Goal: Obtain resource: Obtain resource

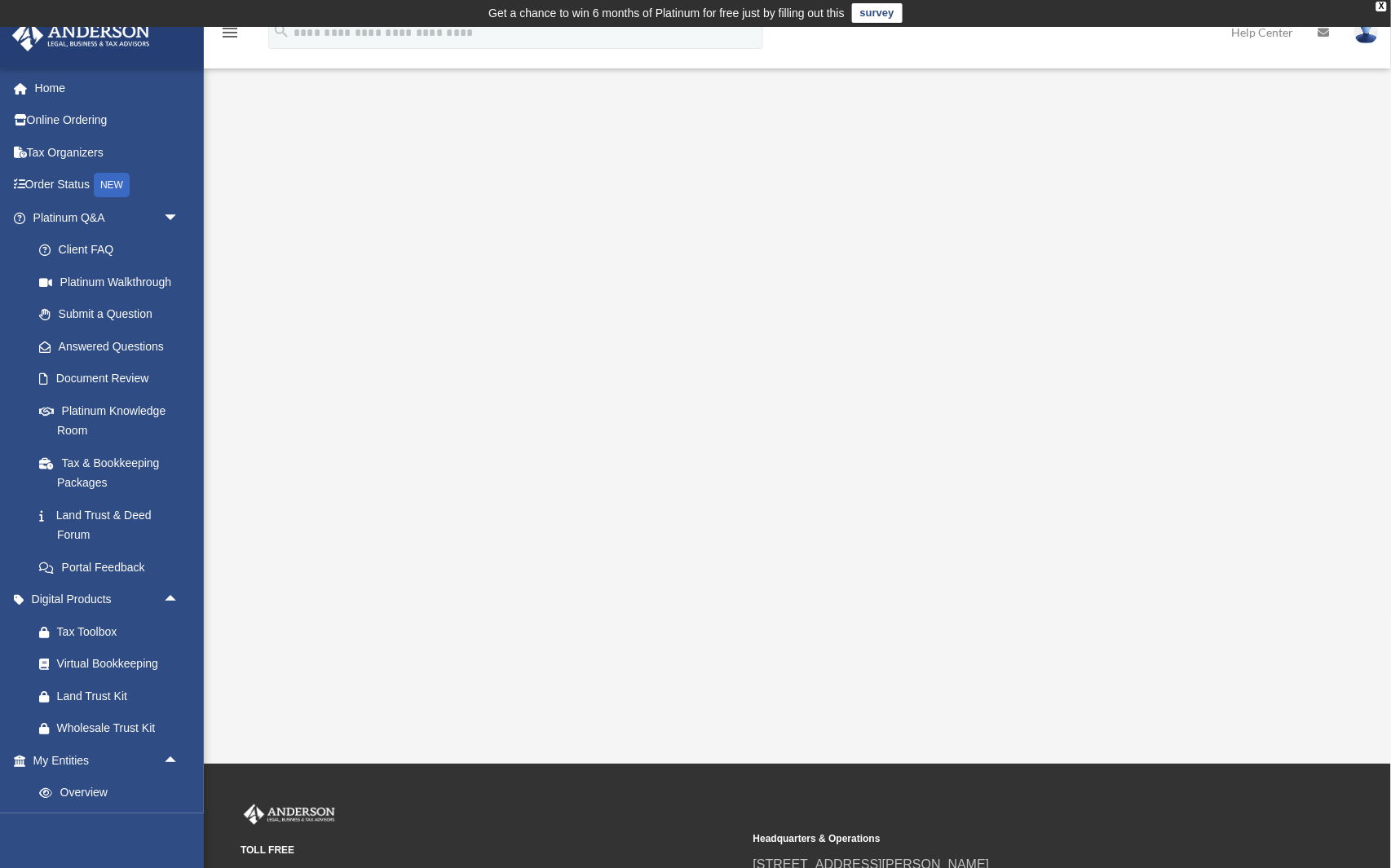
scroll to position [307, 0]
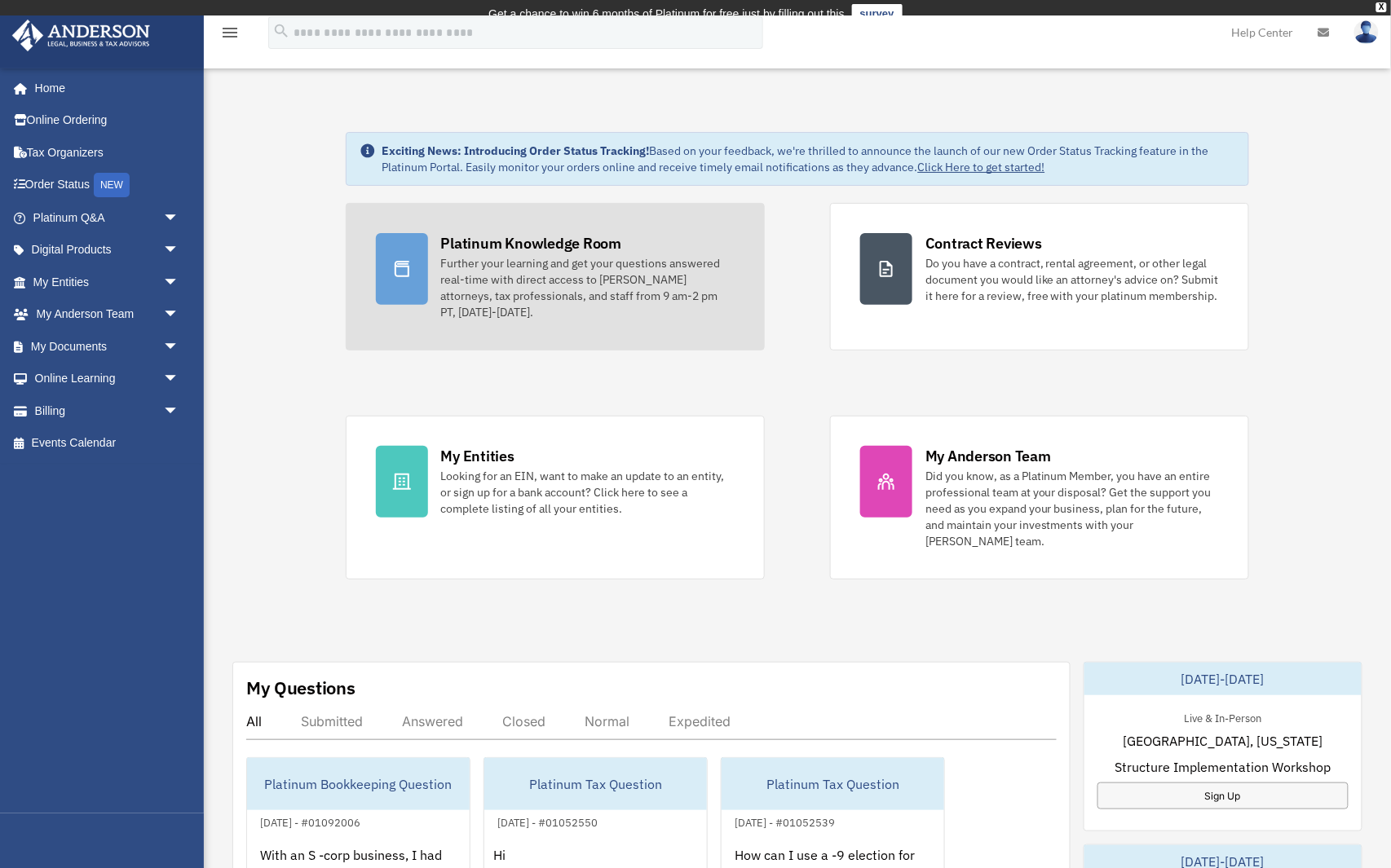
click at [537, 222] on link "Platinum Knowledge Room Further your learning and get your questions answered r…" at bounding box center [555, 277] width 419 height 148
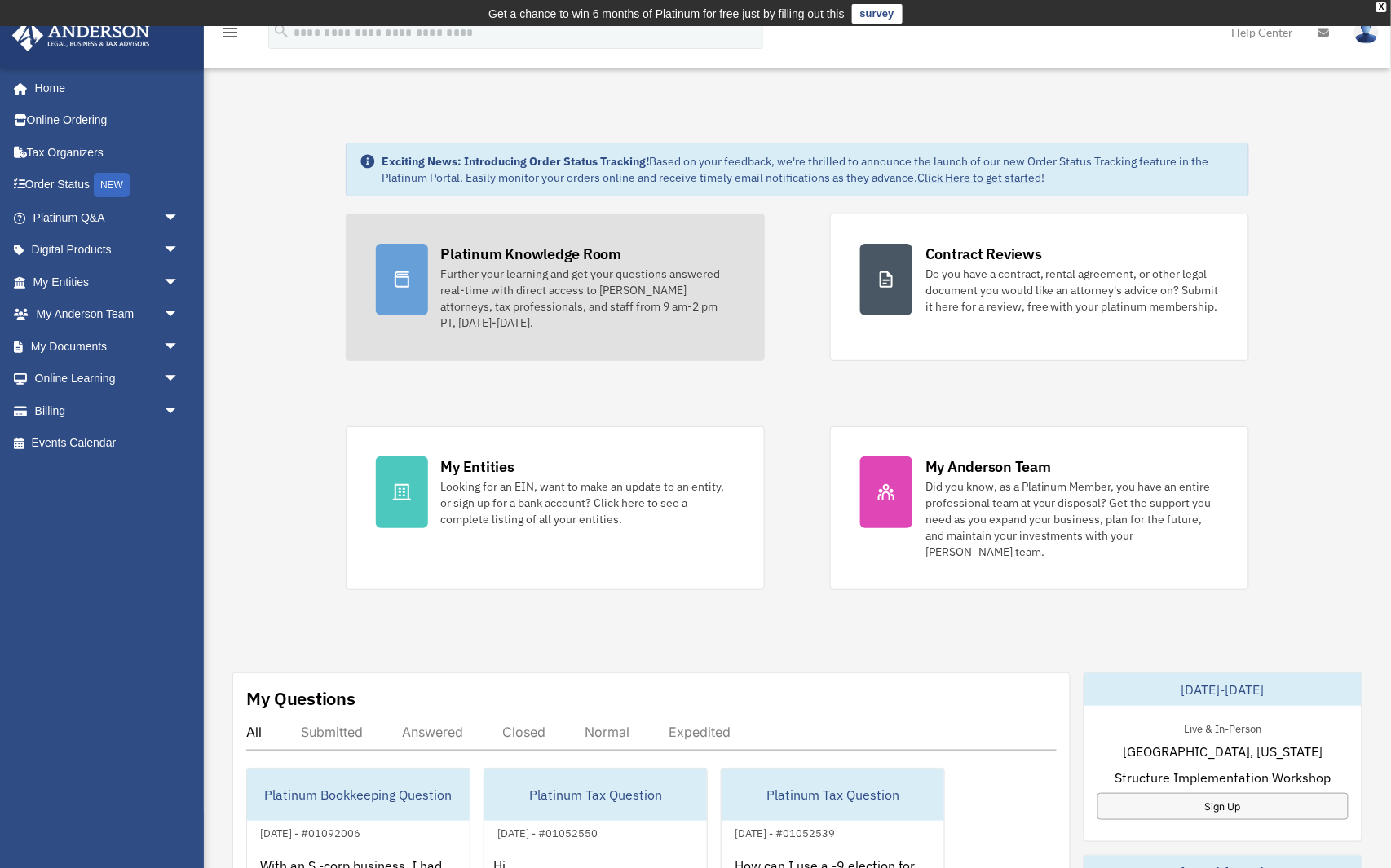
click at [546, 261] on div "Platinum Knowledge Room" at bounding box center [532, 254] width 181 height 21
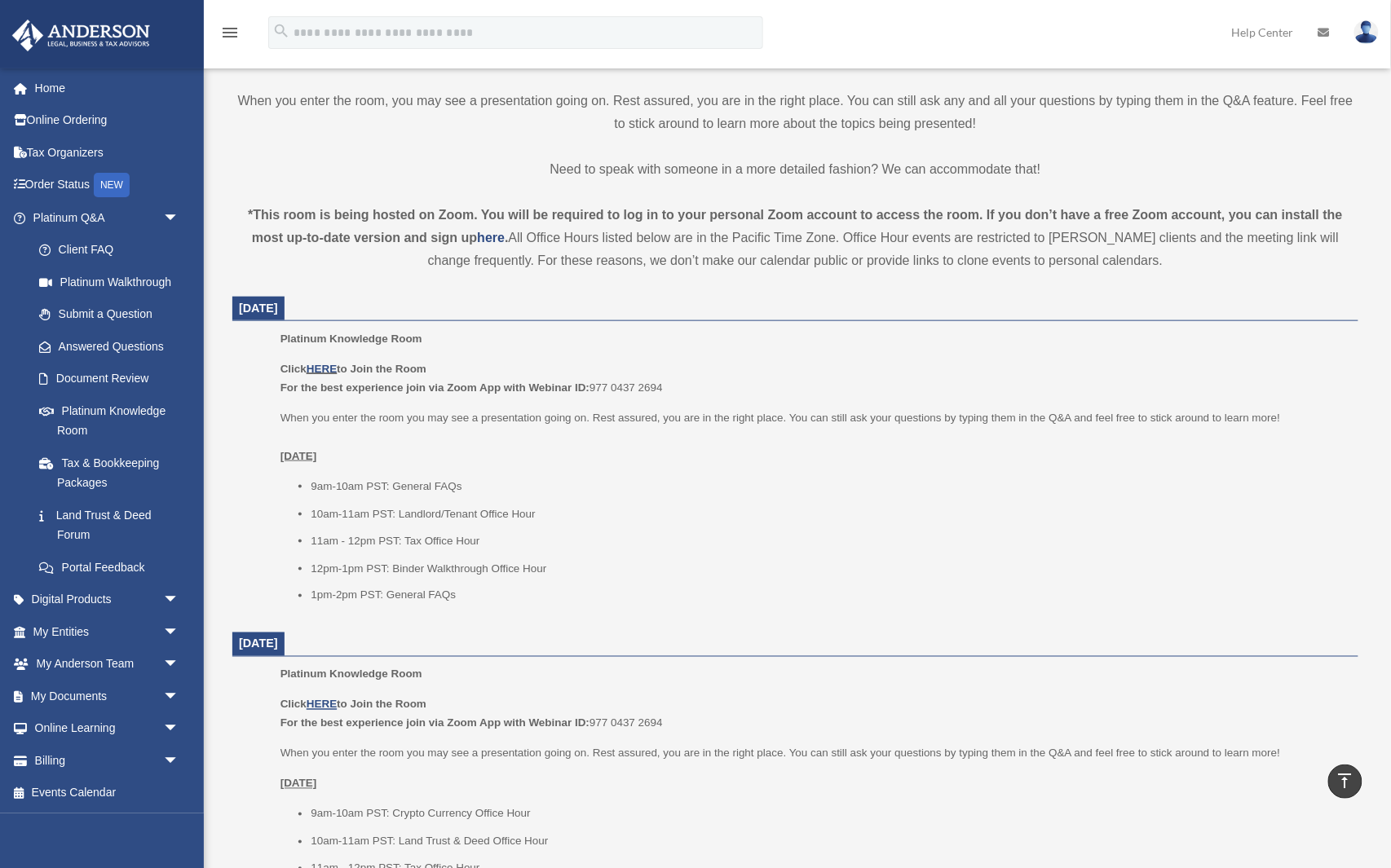
scroll to position [384, 0]
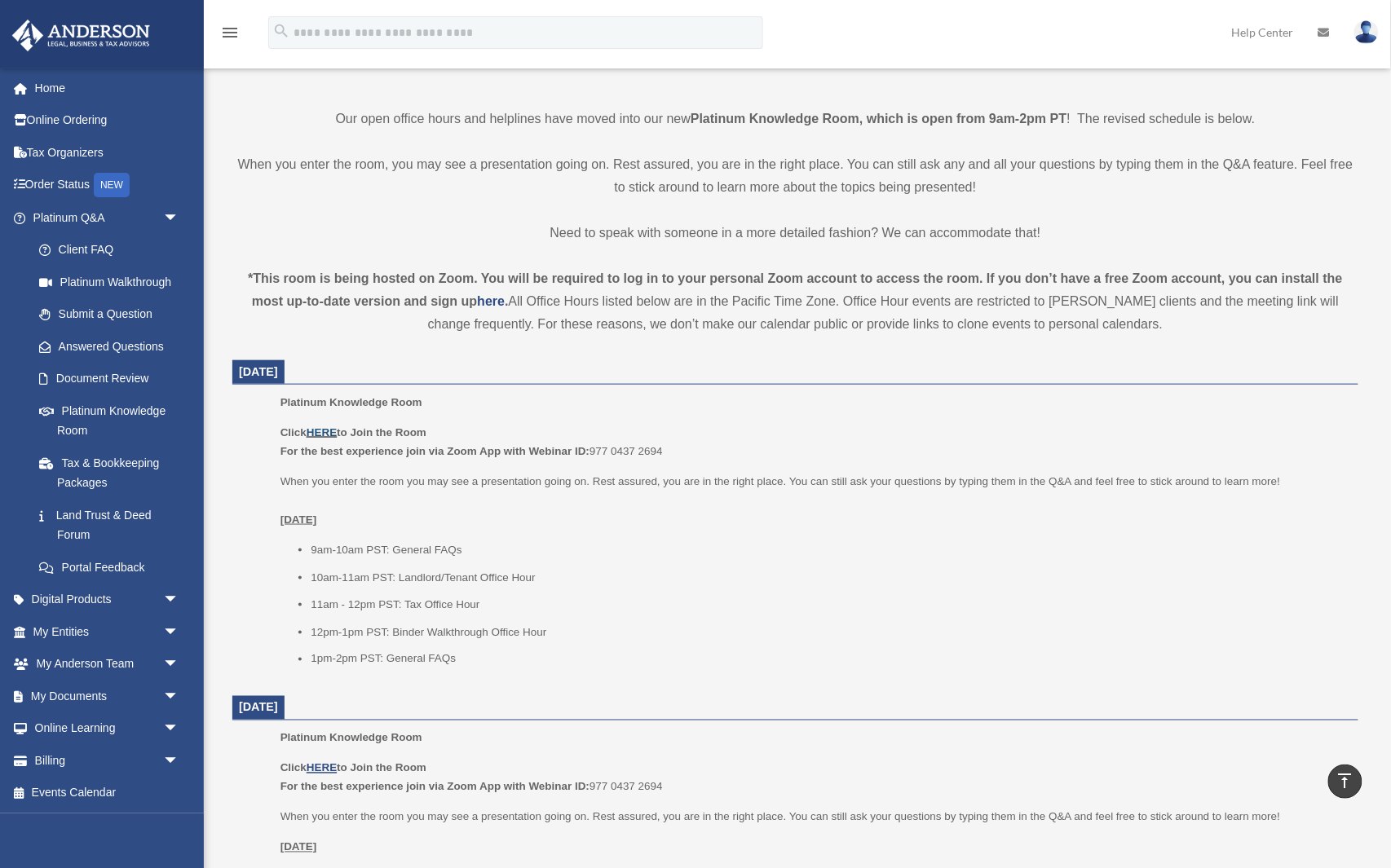
click at [325, 429] on link "HERE" at bounding box center [321, 432] width 30 height 12
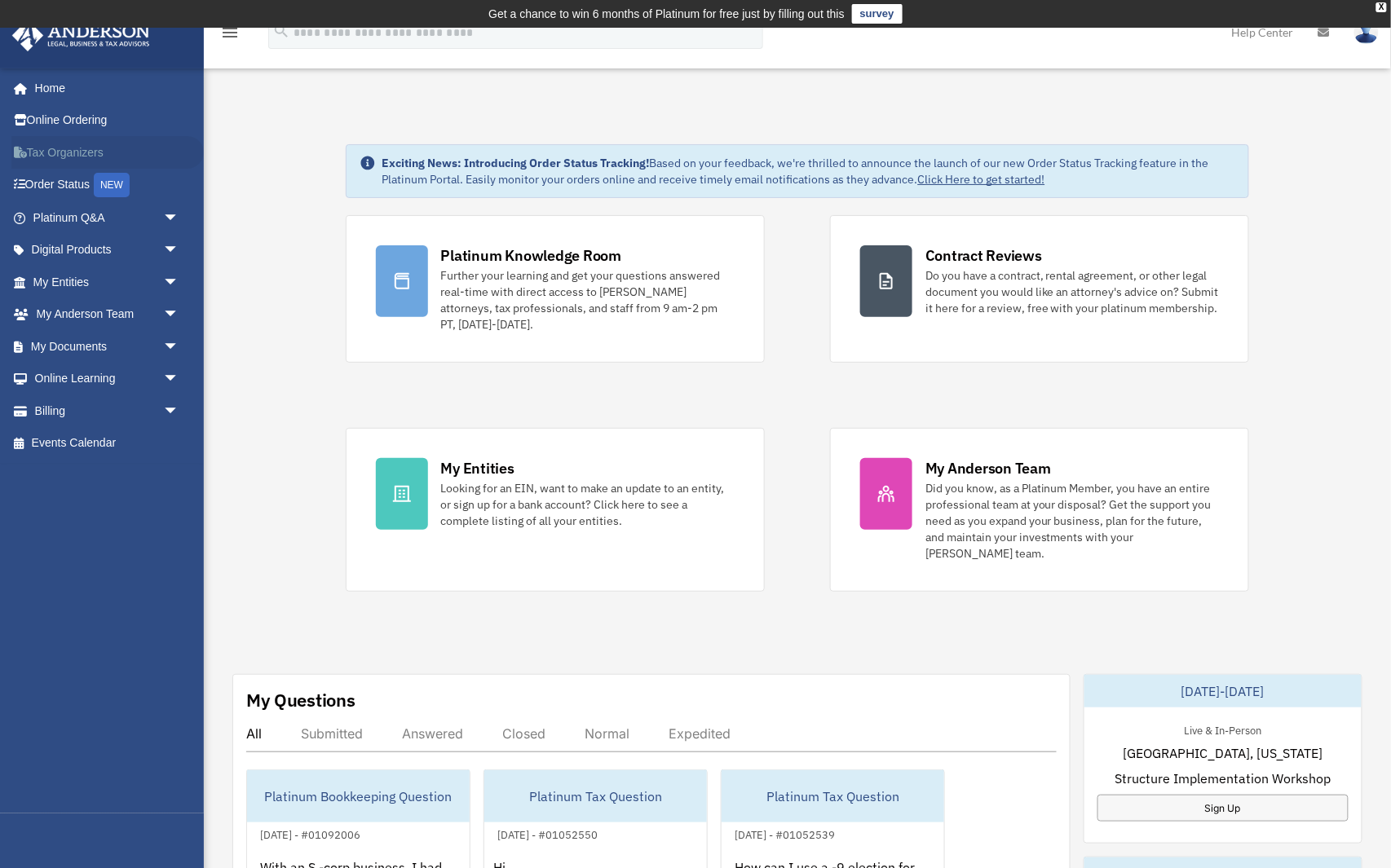
click at [141, 147] on link "Tax Organizers" at bounding box center [108, 153] width 192 height 33
click at [76, 144] on link "Tax Organizers" at bounding box center [108, 153] width 192 height 33
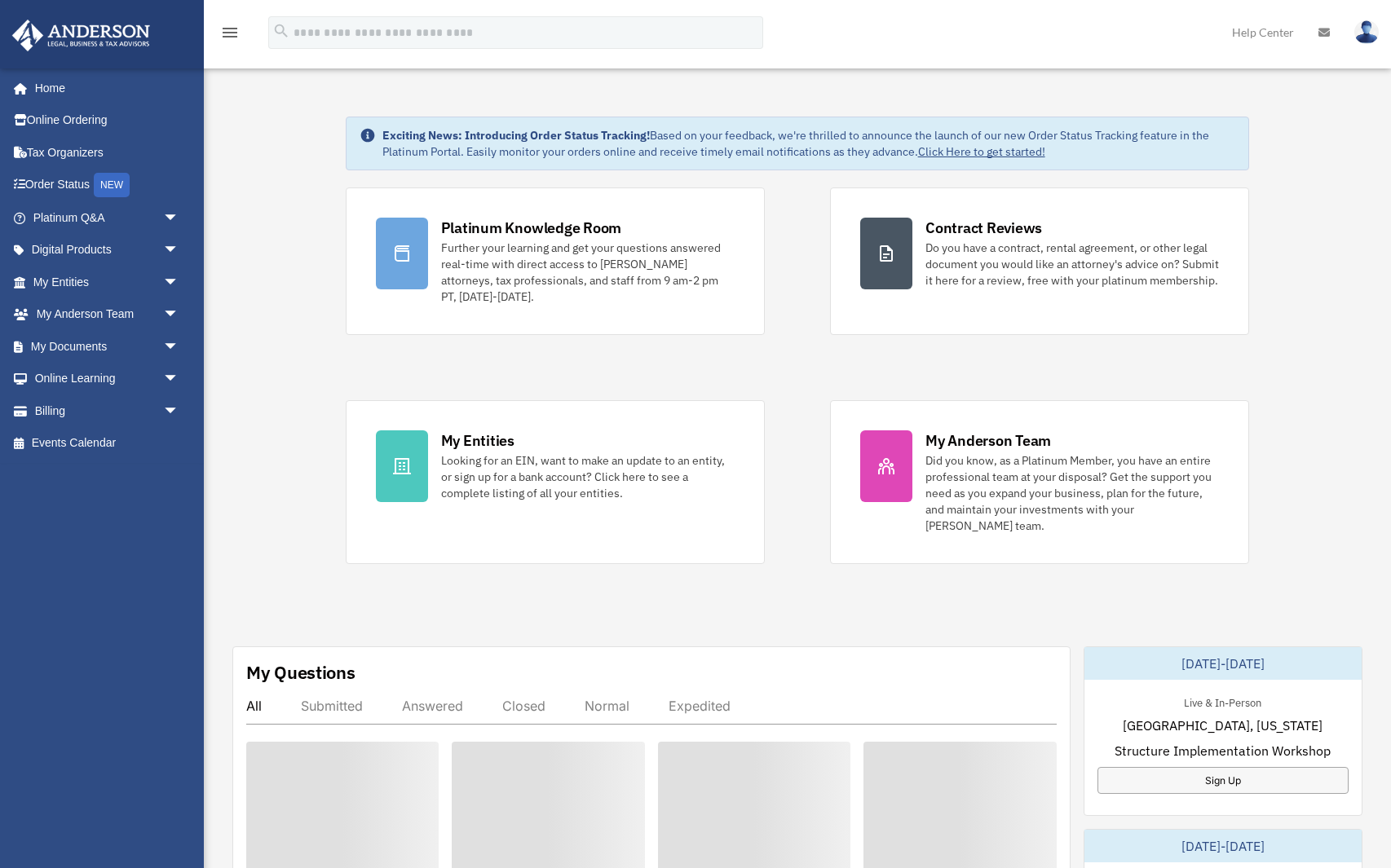
scroll to position [207, 0]
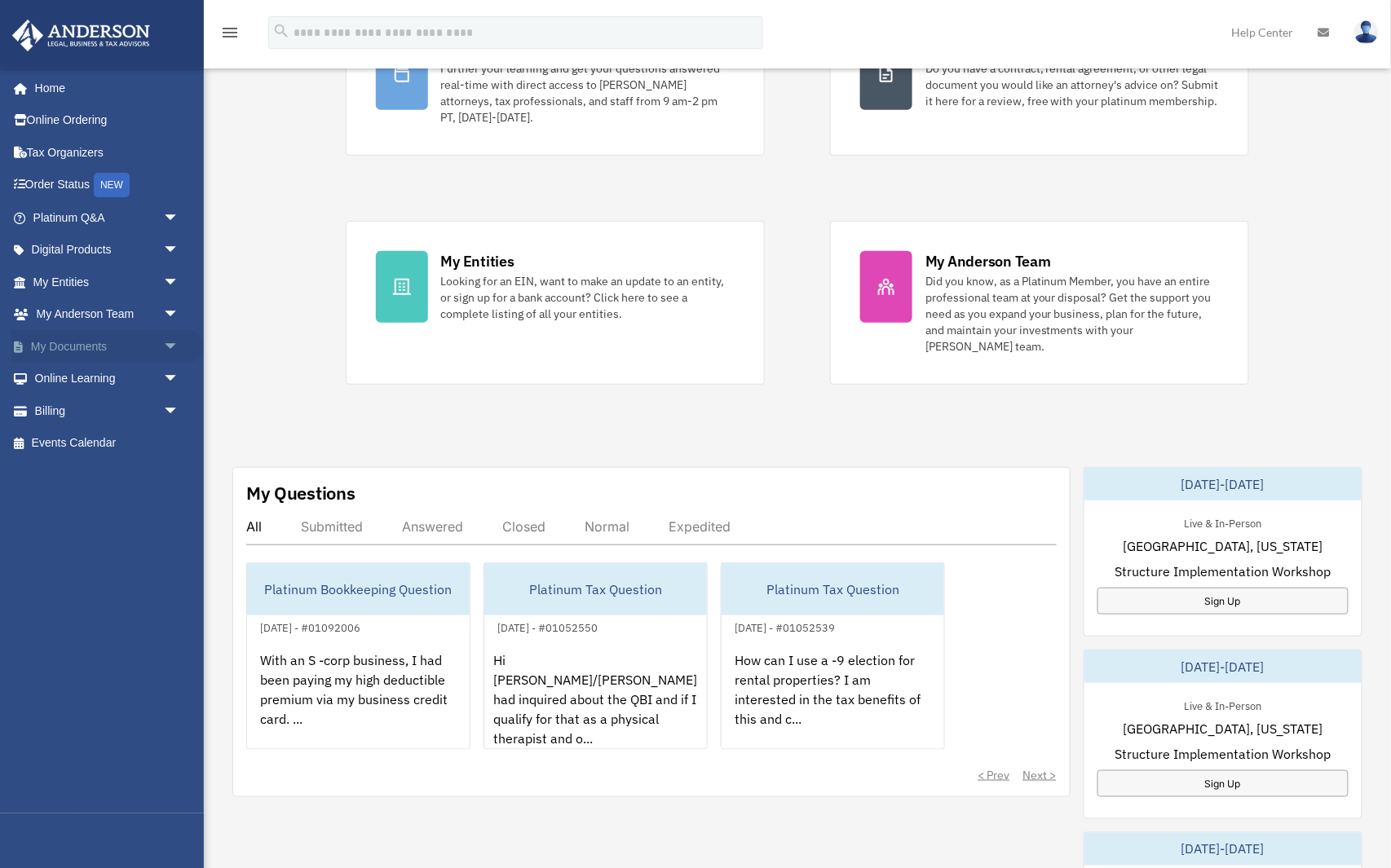
click at [101, 343] on link "My Documents arrow_drop_down" at bounding box center [108, 347] width 192 height 33
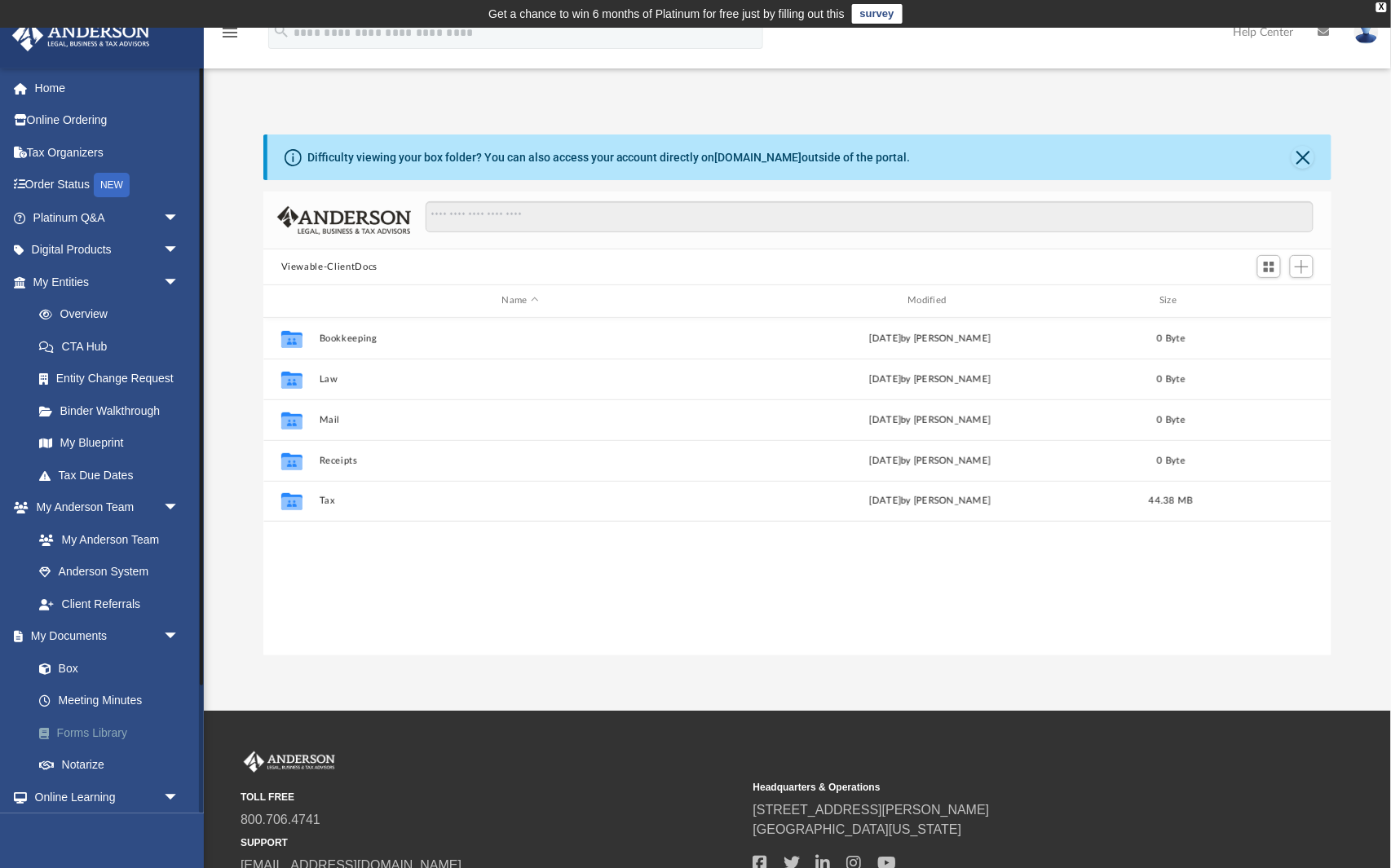
scroll to position [370, 1070]
click at [128, 723] on link "Forms Library" at bounding box center [113, 733] width 181 height 33
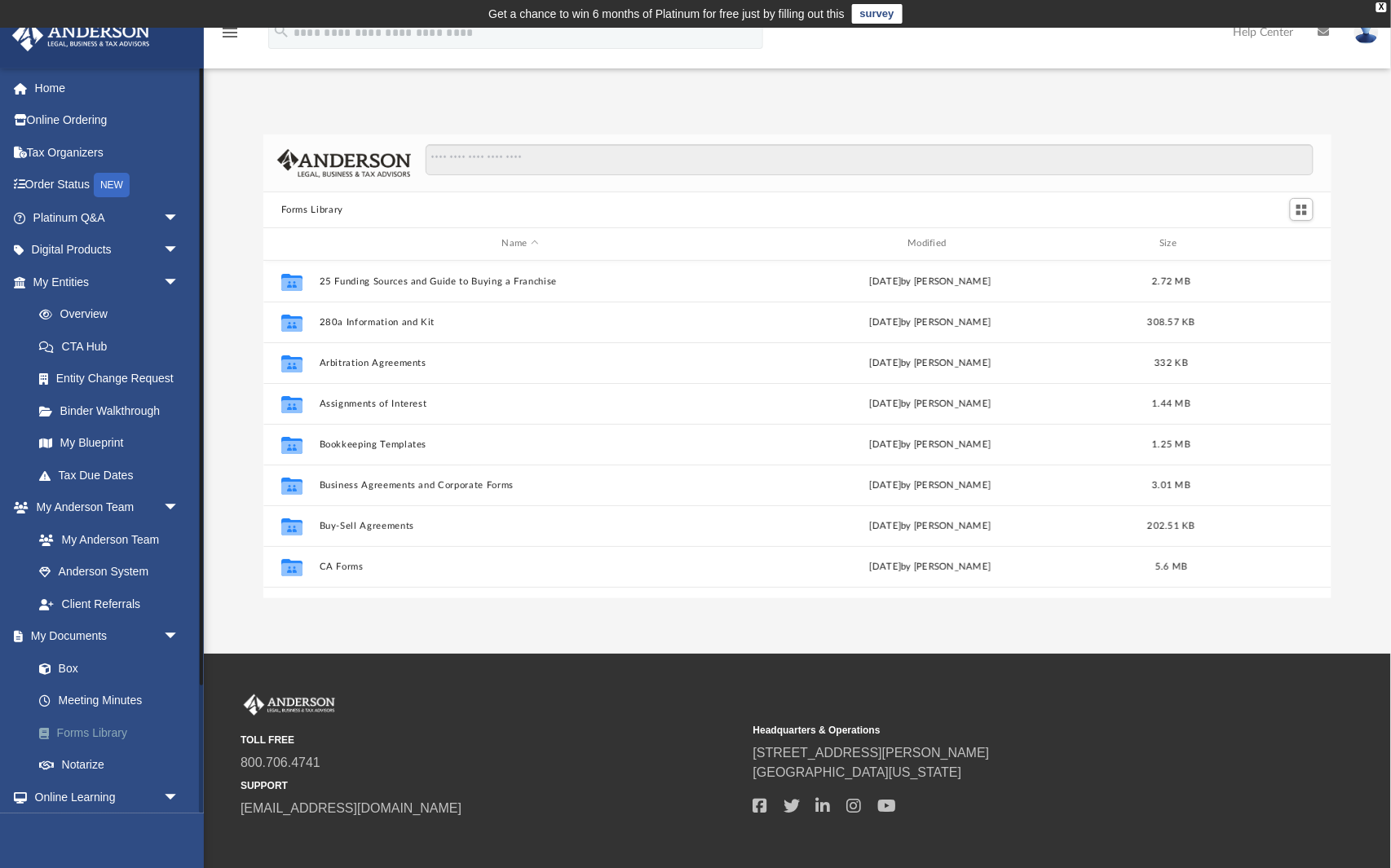
scroll to position [370, 1070]
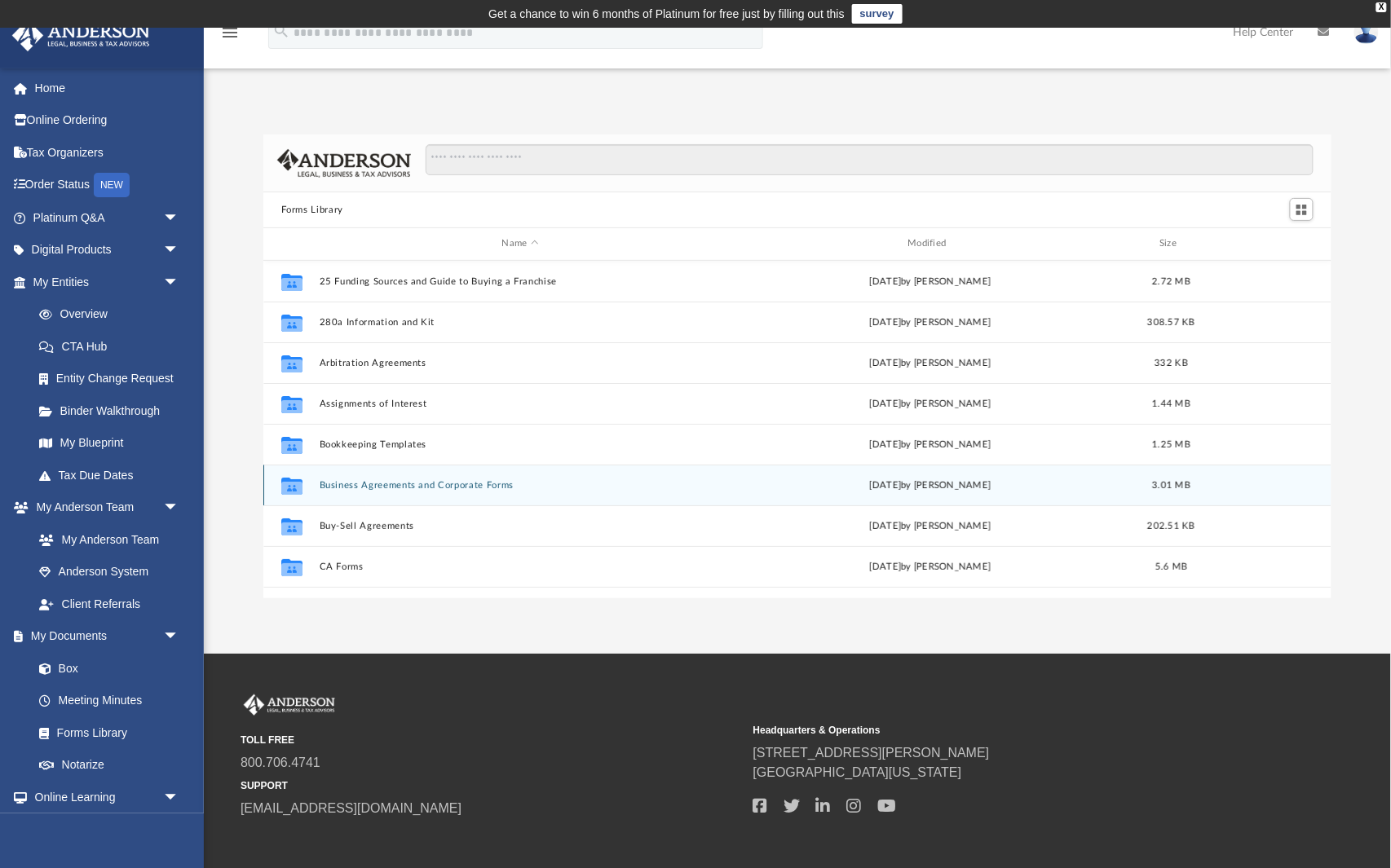
click at [412, 483] on button "Business Agreements and Corporate Forms" at bounding box center [520, 485] width 403 height 11
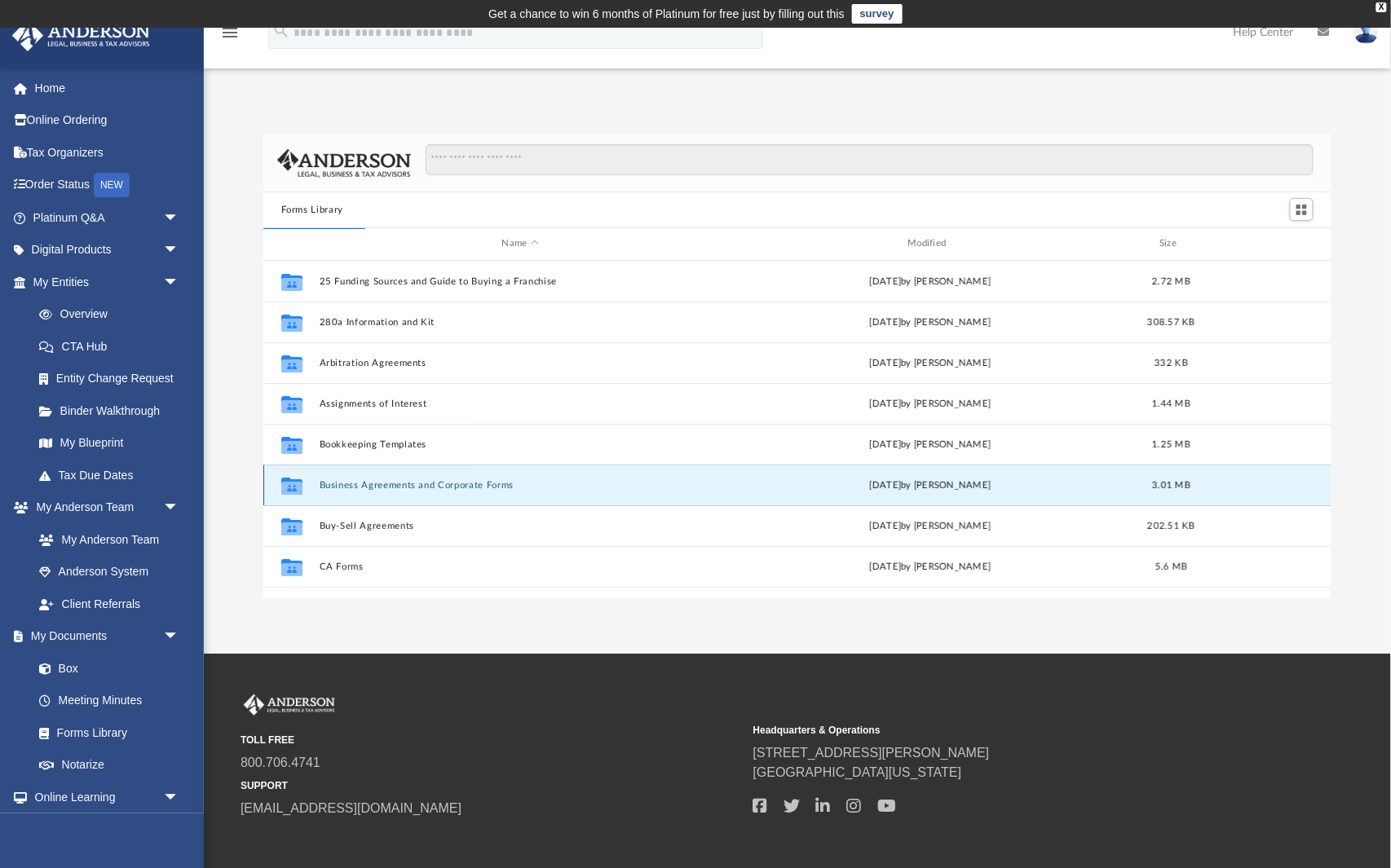
click at [412, 483] on button "Business Agreements and Corporate Forms" at bounding box center [520, 485] width 403 height 11
click at [550, 489] on button "Business Agreements and Corporate Forms" at bounding box center [520, 485] width 403 height 11
click at [855, 483] on div "Thu Jul 13 2023 by Taryn Biever" at bounding box center [930, 485] width 403 height 15
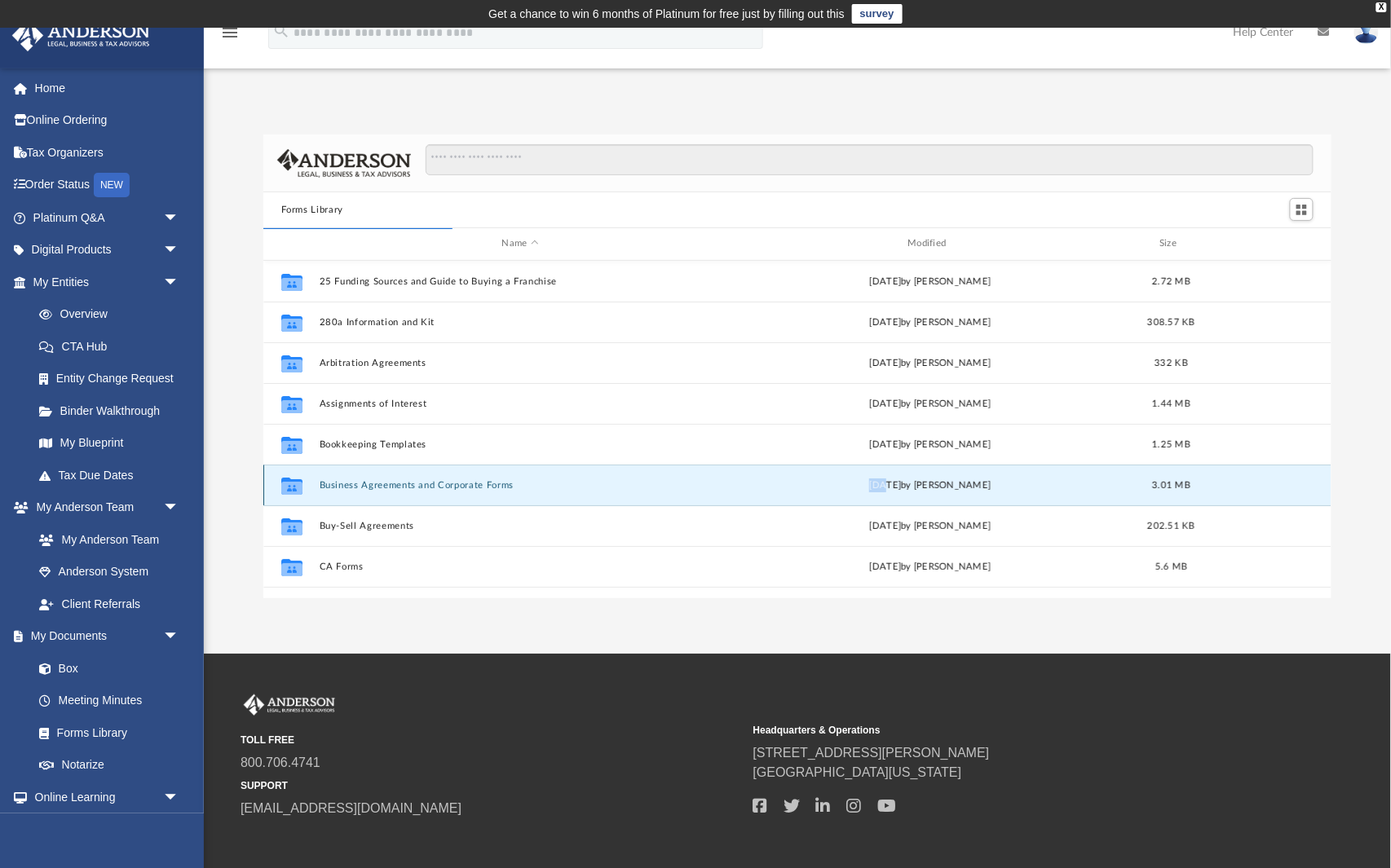
click at [855, 483] on div "Thu Jul 13 2023 by Taryn Biever" at bounding box center [930, 485] width 403 height 15
click at [933, 495] on div "Collaborated Folder Business Agreements and Corporate Forms Thu Jul 13 2023 by …" at bounding box center [798, 485] width 1069 height 41
click at [330, 476] on div "Collaborated Folder Business Agreements and Corporate Forms Thu Jul 13 2023 by …" at bounding box center [798, 485] width 1069 height 41
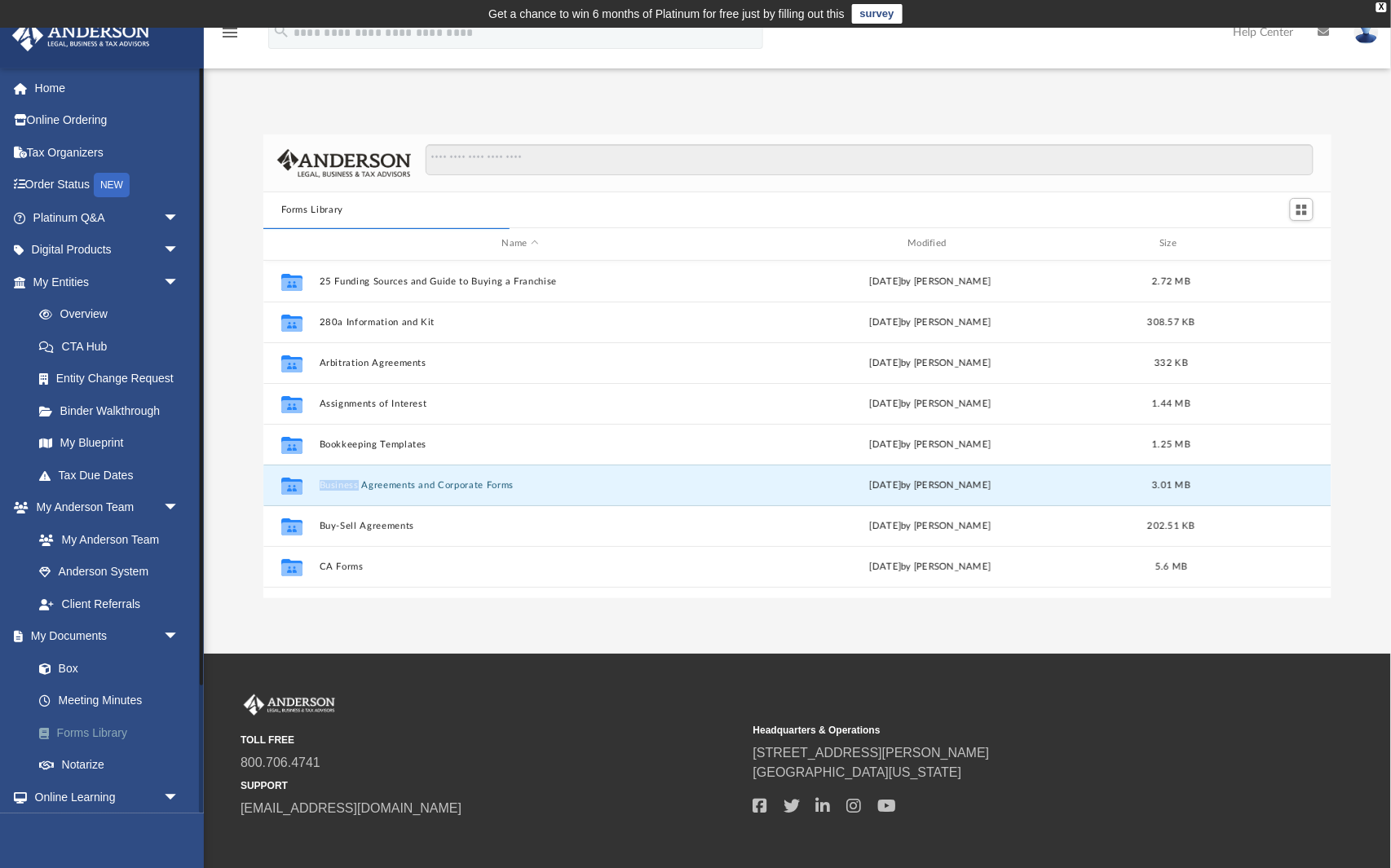
click at [126, 725] on link "Forms Library" at bounding box center [113, 733] width 181 height 33
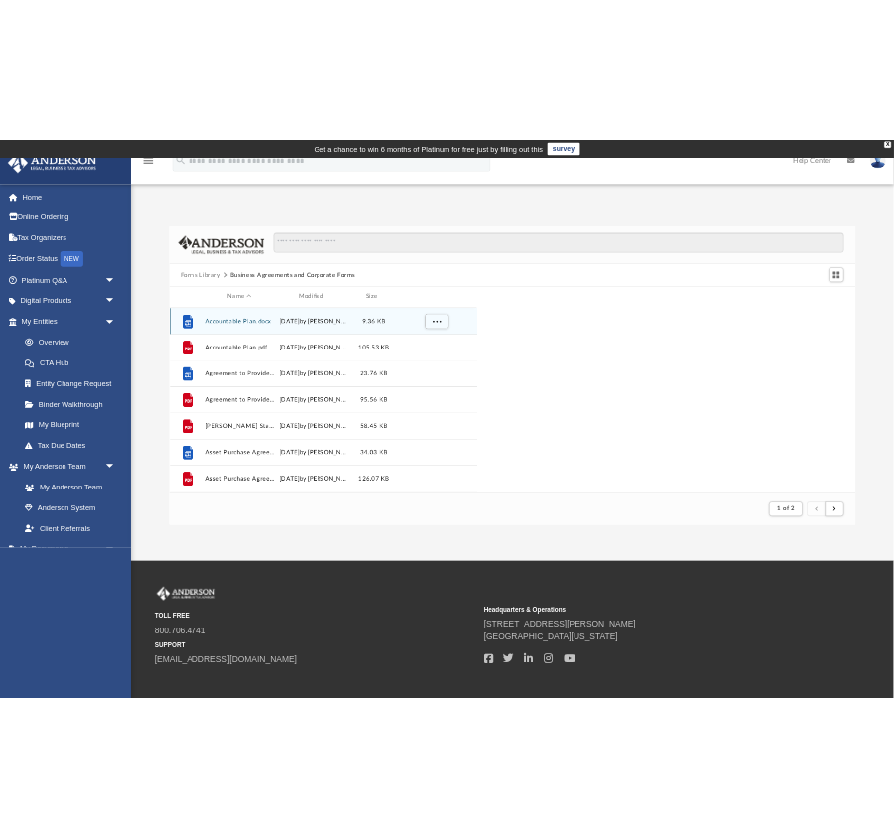
scroll to position [390, 580]
